Goal: Find specific page/section: Find specific page/section

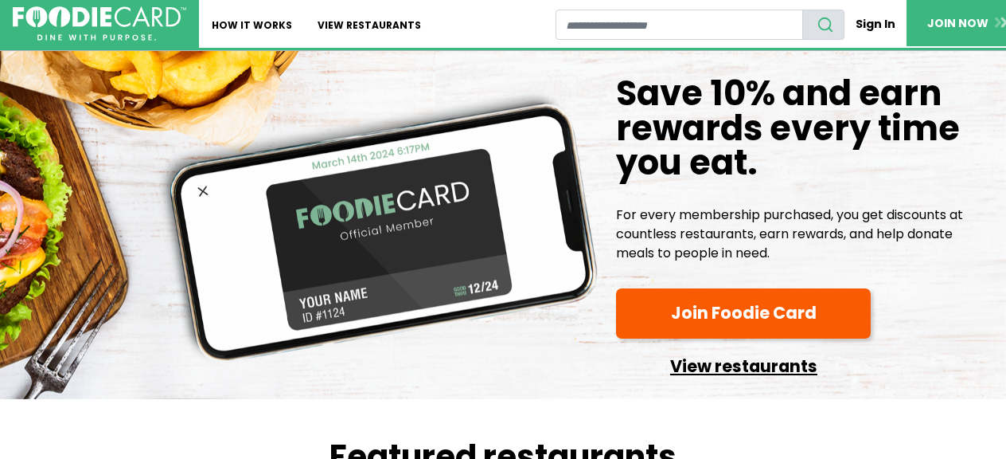
click at [706, 366] on link "View restaurants" at bounding box center [743, 362] width 255 height 35
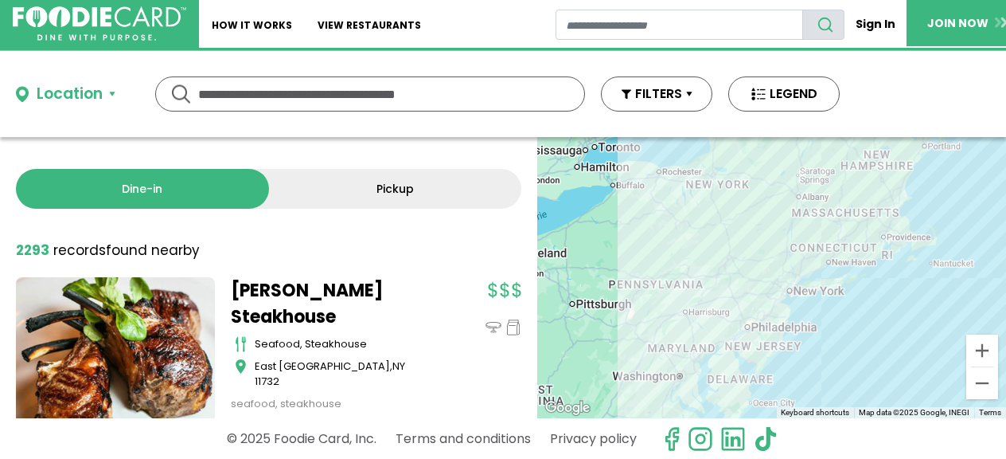
click at [486, 104] on input "text" at bounding box center [370, 93] width 344 height 33
type input "**********"
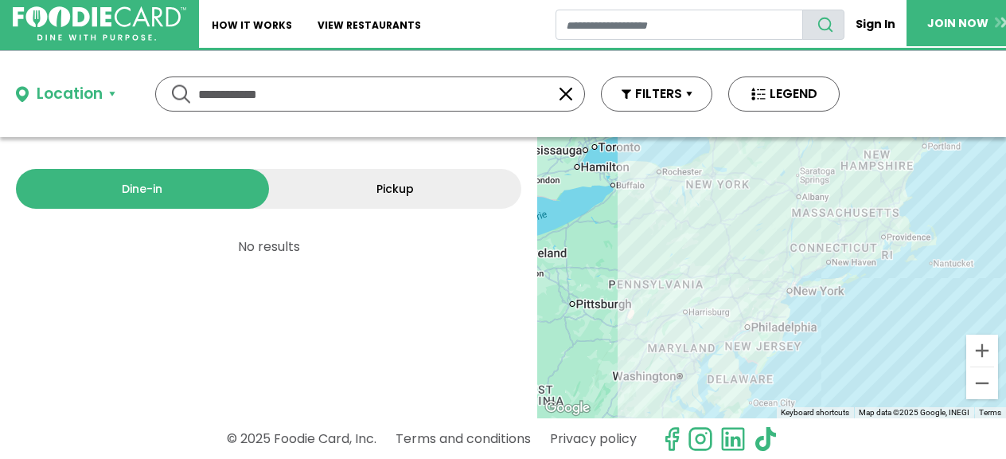
click at [572, 100] on button "button" at bounding box center [566, 93] width 19 height 19
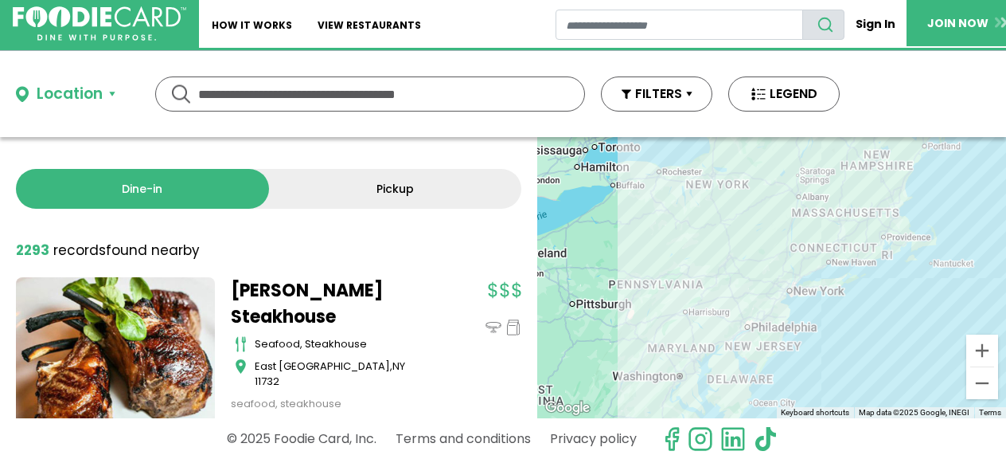
click at [577, 113] on div "Location Use my current location Search by Region [US_STATE] 1988 restaurants […" at bounding box center [428, 94] width 856 height 86
click at [424, 114] on div "Location Use my current location Search by Region [US_STATE] 1988 restaurants […" at bounding box center [428, 94] width 856 height 86
click at [420, 95] on input "text" at bounding box center [370, 93] width 344 height 33
type input "*******"
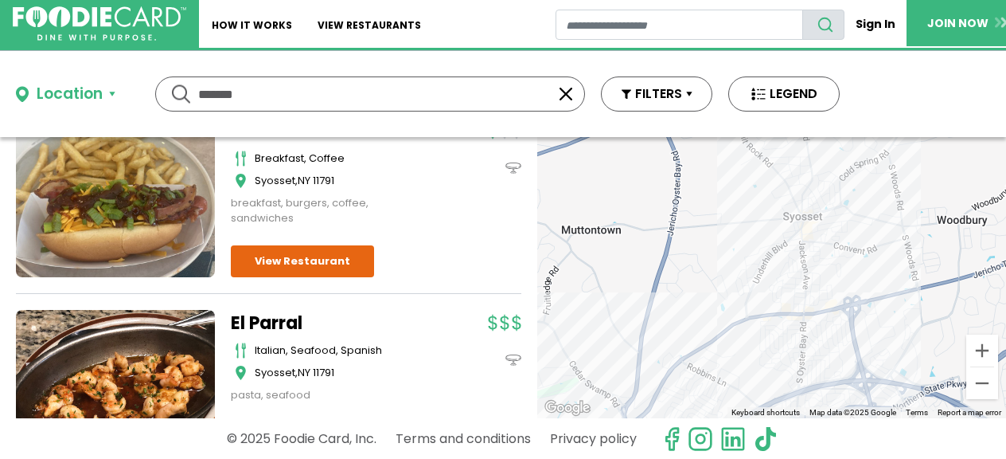
scroll to position [3340, 0]
click at [286, 311] on link "El Parral" at bounding box center [330, 324] width 199 height 26
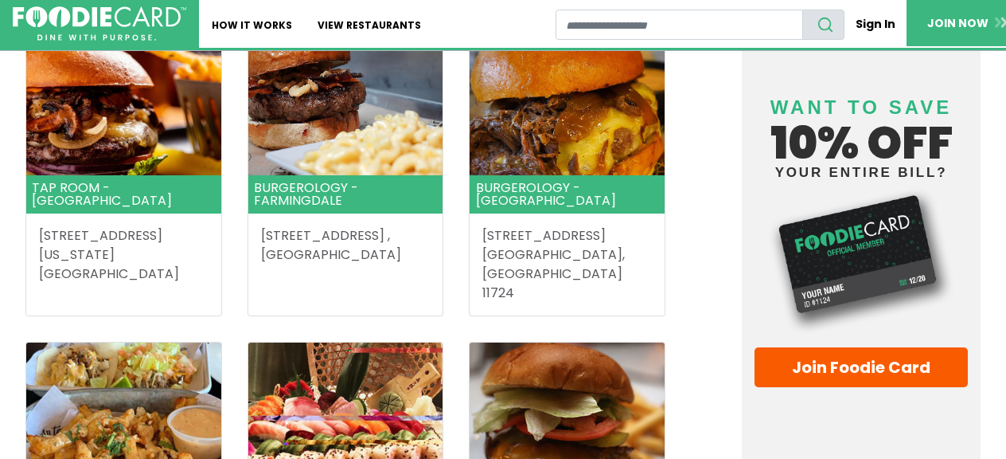
scroll to position [1725, 0]
